Goal: Information Seeking & Learning: Find specific fact

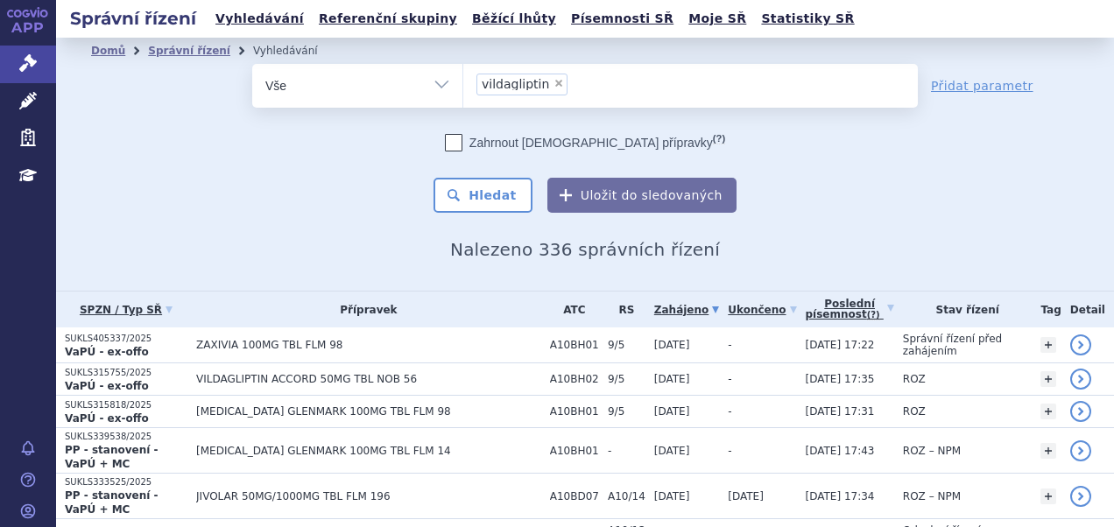
select select "vildagliptin"
click at [553, 78] on span "×" at bounding box center [558, 83] width 11 height 11
click at [463, 78] on select "[MEDICAL_DATA] vildagliptin" at bounding box center [462, 85] width 1 height 44
select select
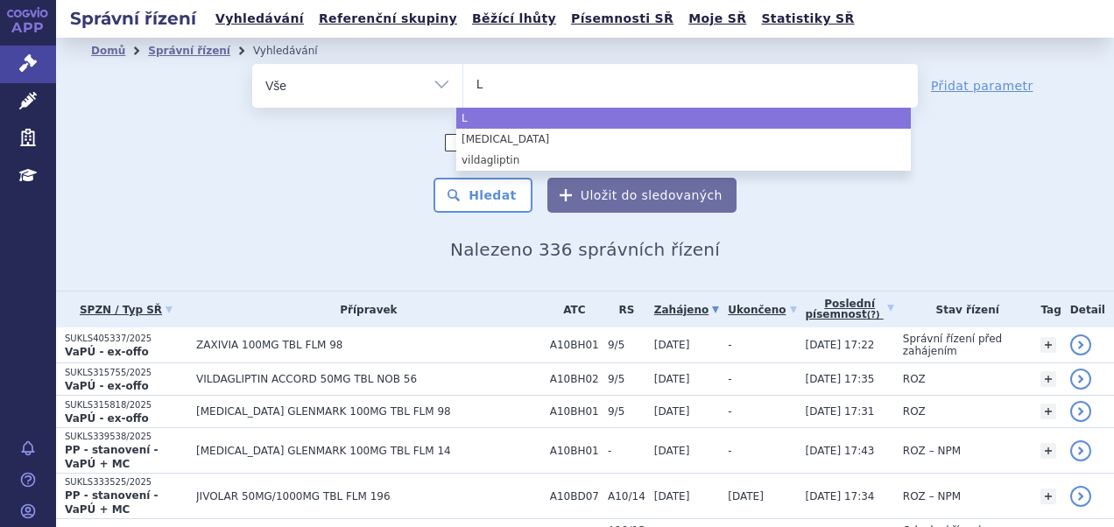
type input "LO"
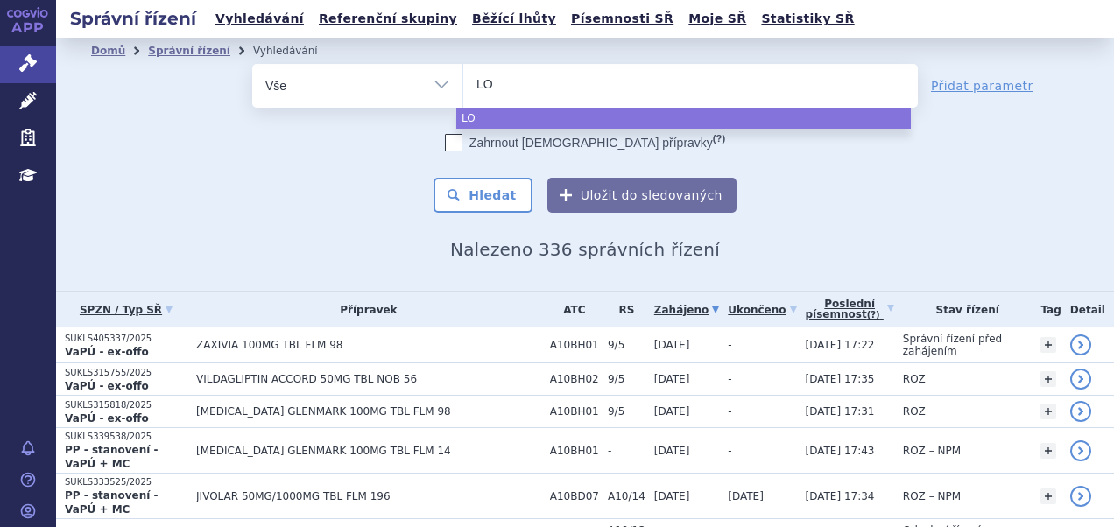
type input "L"
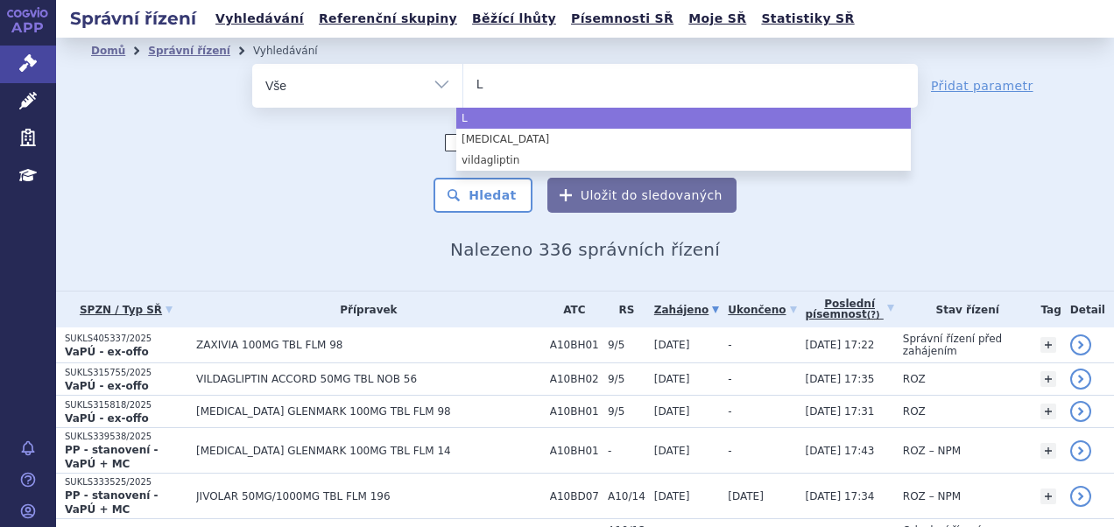
type input "L0"
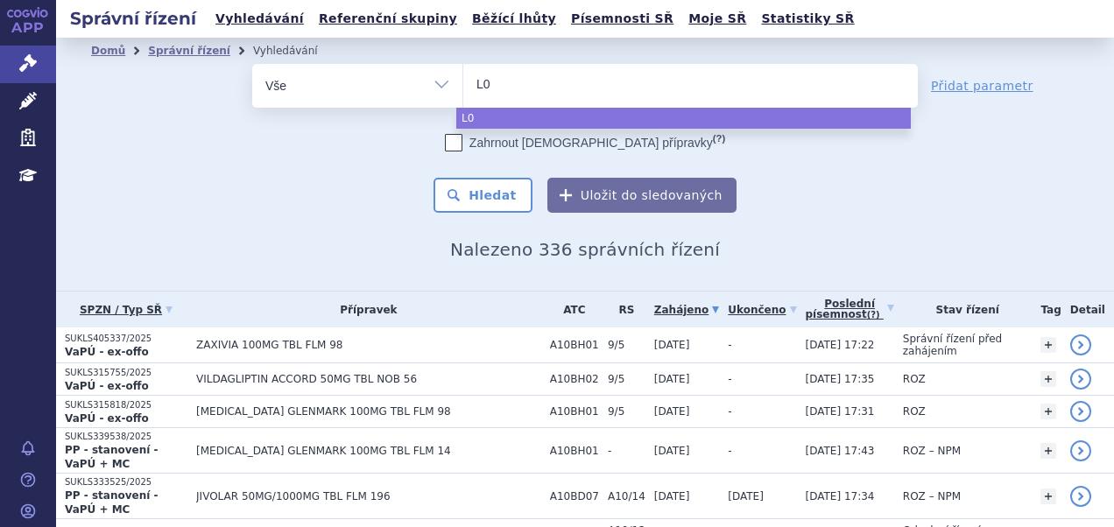
type input "L04"
type input "L04A"
type input "L04AA"
type input "L04AA1"
type input "L04AA11"
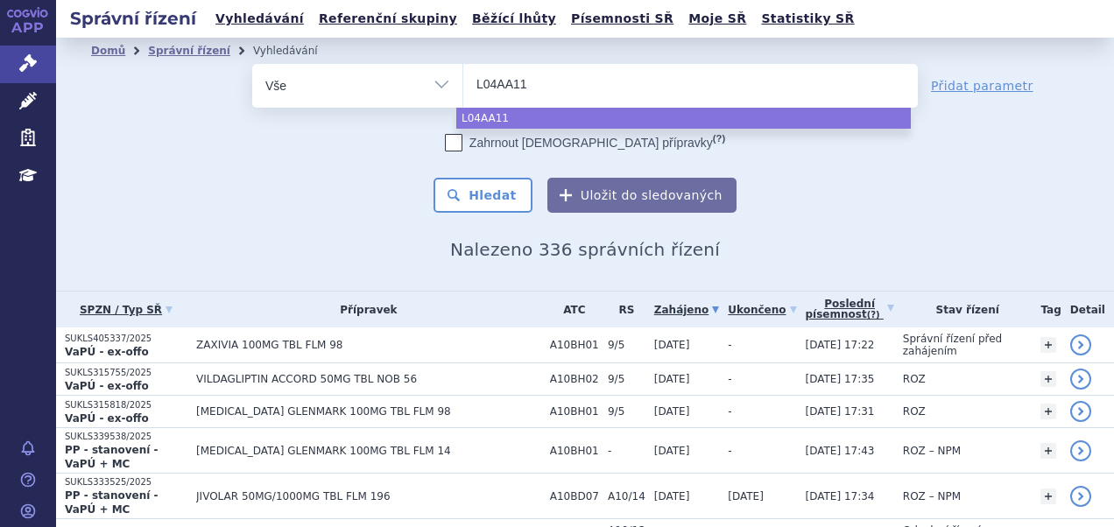
select select "L04AA11"
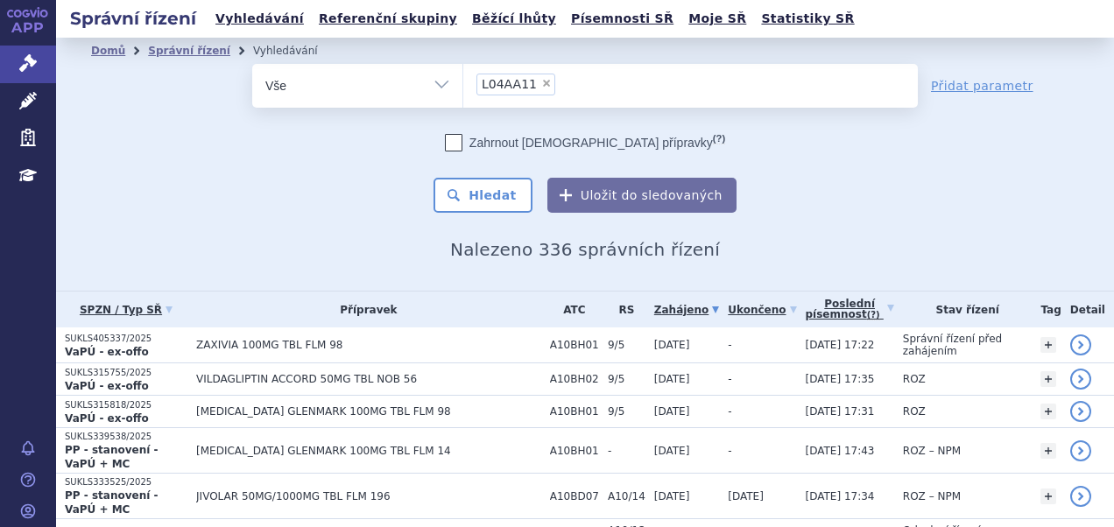
click at [484, 168] on div "Zahrnout [DEMOGRAPHIC_DATA] přípravky (?) Hledat Uložit do sledovaných" at bounding box center [584, 173] width 665 height 79
click at [489, 200] on button "Hledat" at bounding box center [482, 195] width 99 height 35
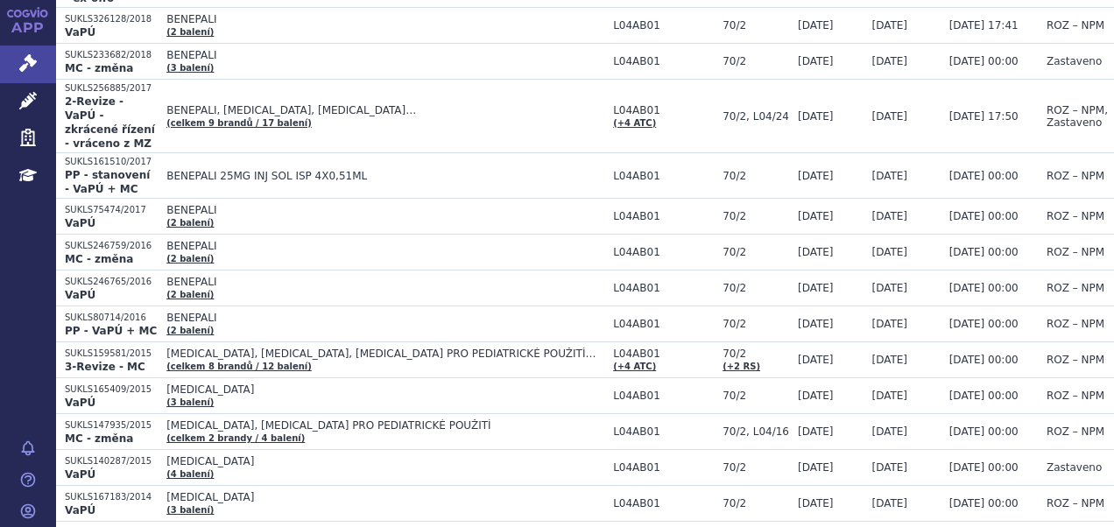
scroll to position [1419, 0]
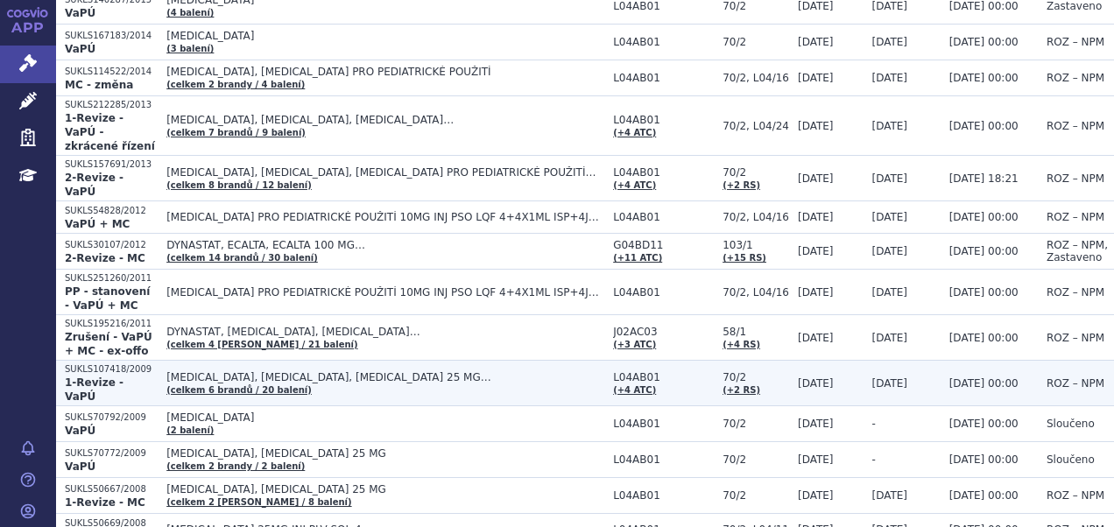
click at [109, 363] on p "SUKLS107418/2009" at bounding box center [111, 369] width 93 height 12
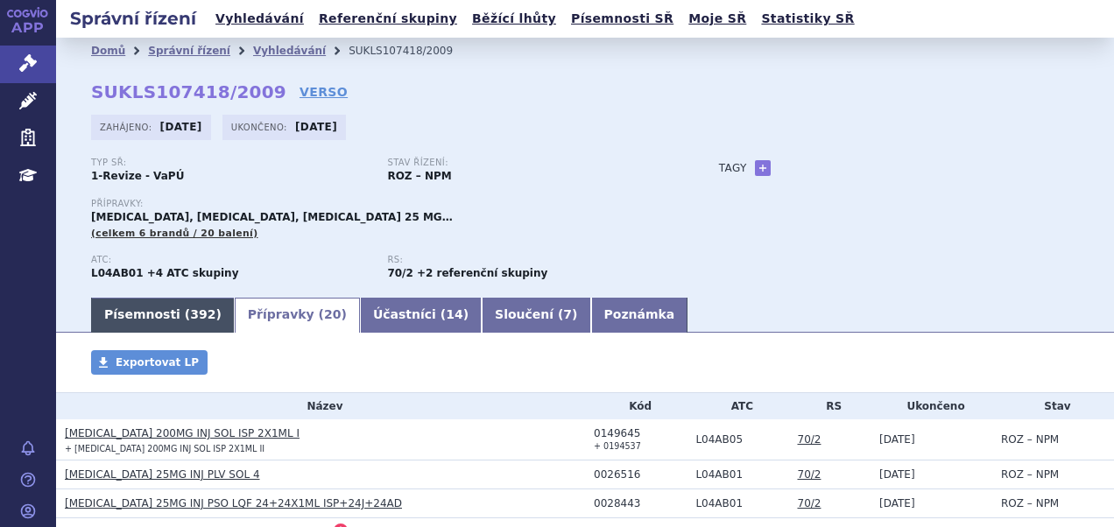
click at [190, 320] on span "392" at bounding box center [202, 314] width 25 height 14
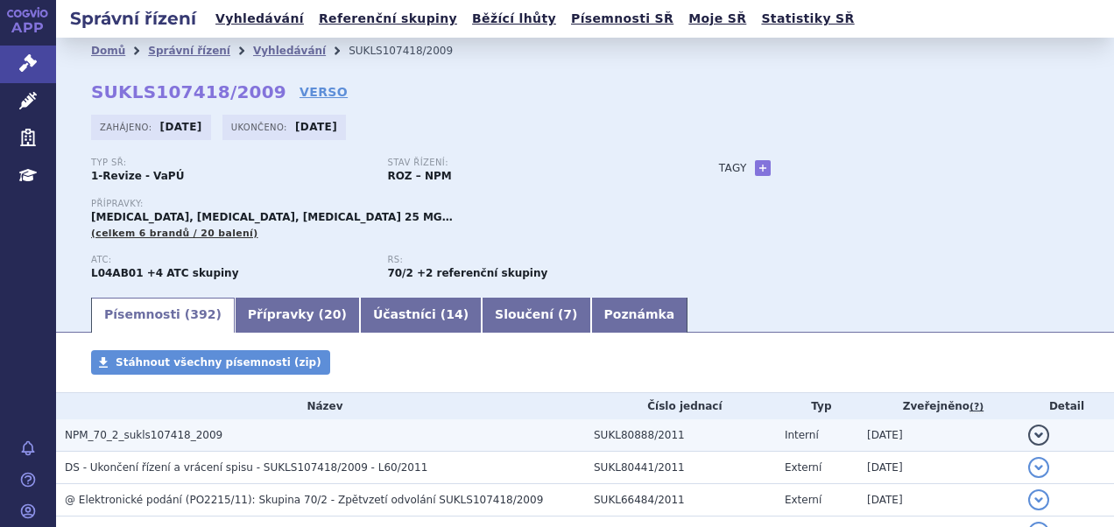
click at [158, 448] on td "NPM_70_2_sukls107418_2009" at bounding box center [320, 435] width 529 height 32
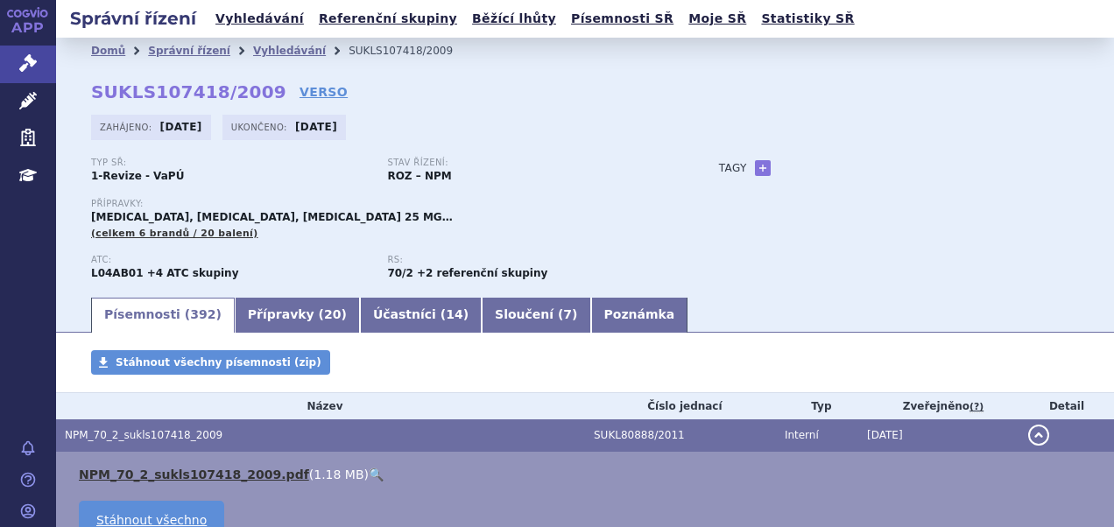
click at [161, 473] on link "NPM_70_2_sukls107418_2009.pdf" at bounding box center [194, 474] width 230 height 14
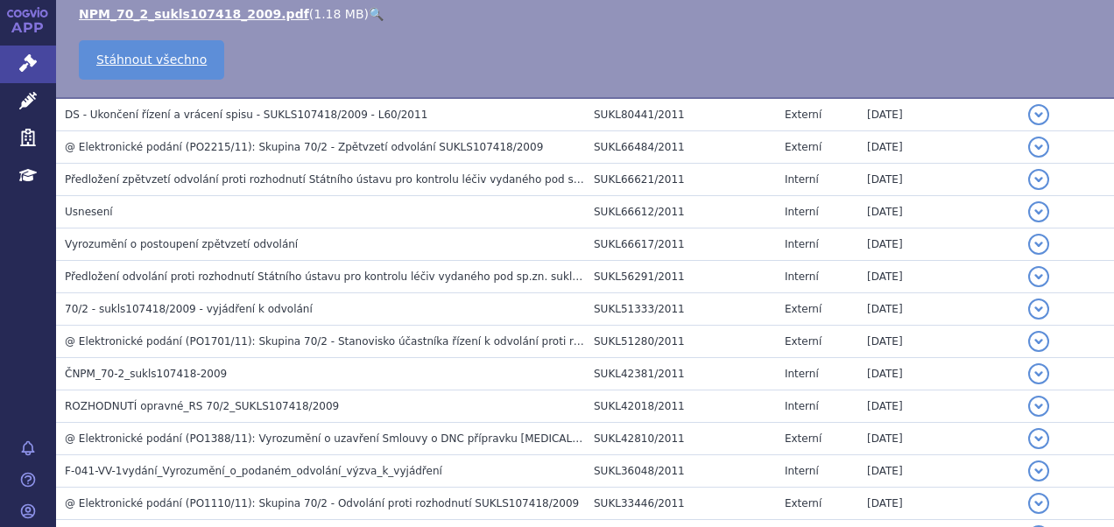
scroll to position [922, 0]
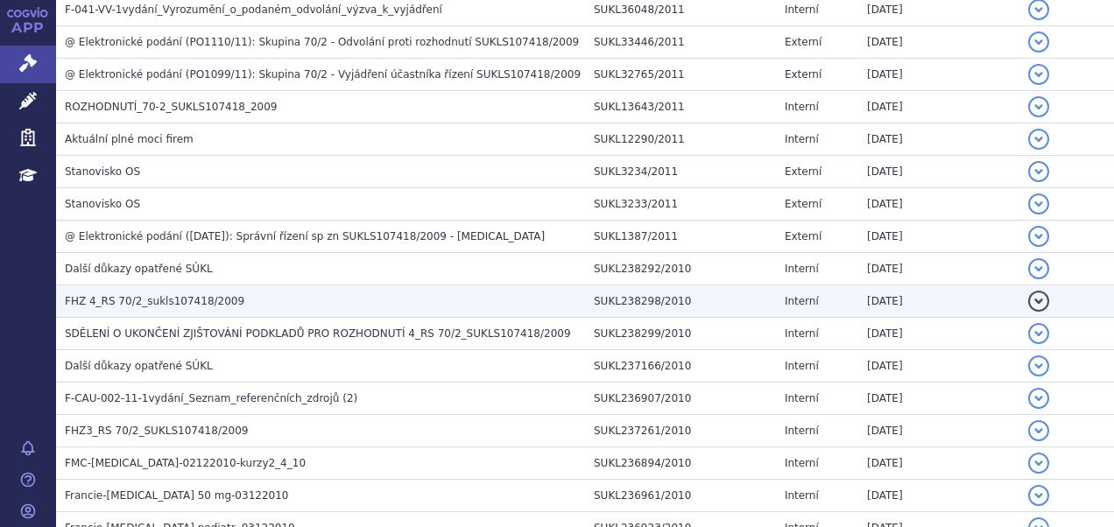
click at [165, 300] on span "FHZ 4_RS 70/2_sukls107418/2009" at bounding box center [154, 301] width 179 height 12
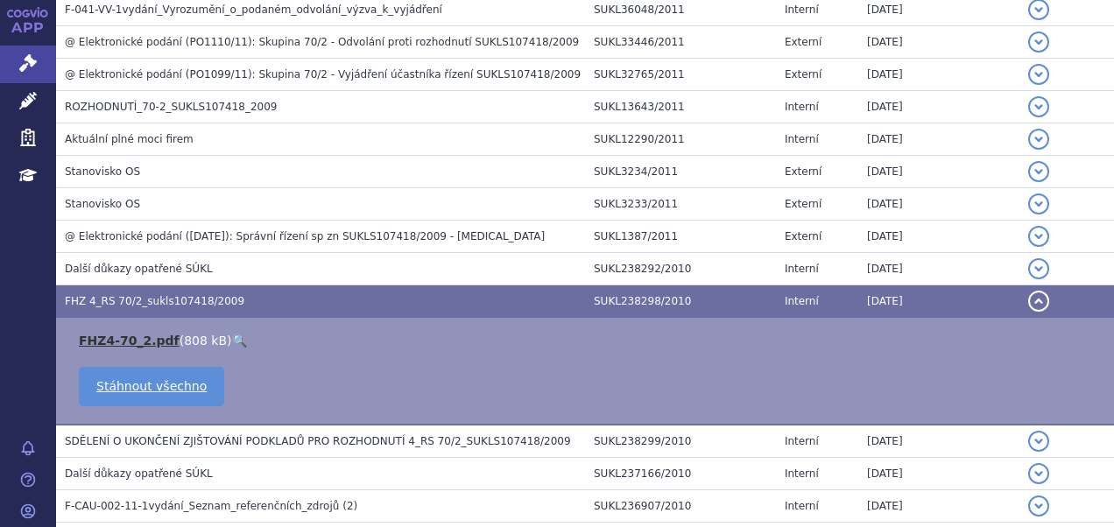
click at [141, 341] on link "FHZ4-70_2.pdf" at bounding box center [129, 341] width 101 height 14
